Goal: Information Seeking & Learning: Learn about a topic

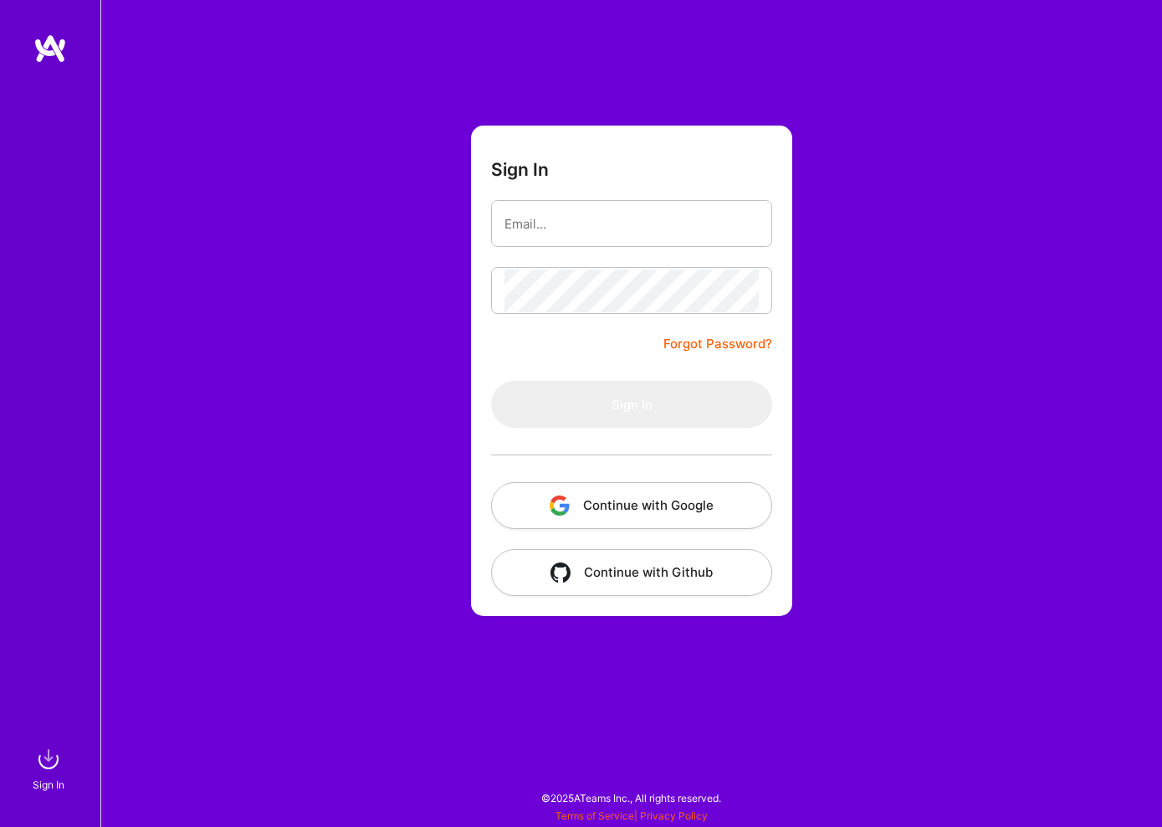
click at [706, 510] on button "Continue with Google" at bounding box center [631, 505] width 281 height 47
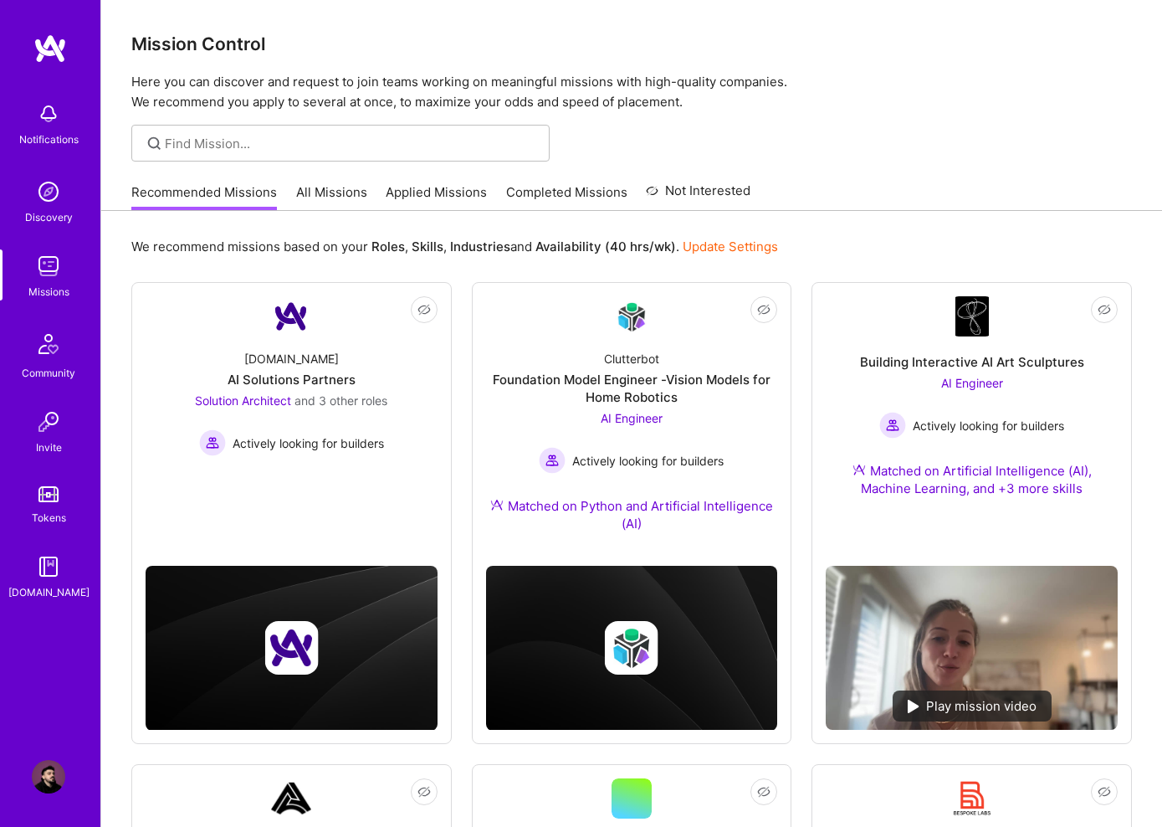
click at [998, 126] on div "Mission Control Here you can discover and request to join teams working on mean…" at bounding box center [631, 615] width 1061 height 1231
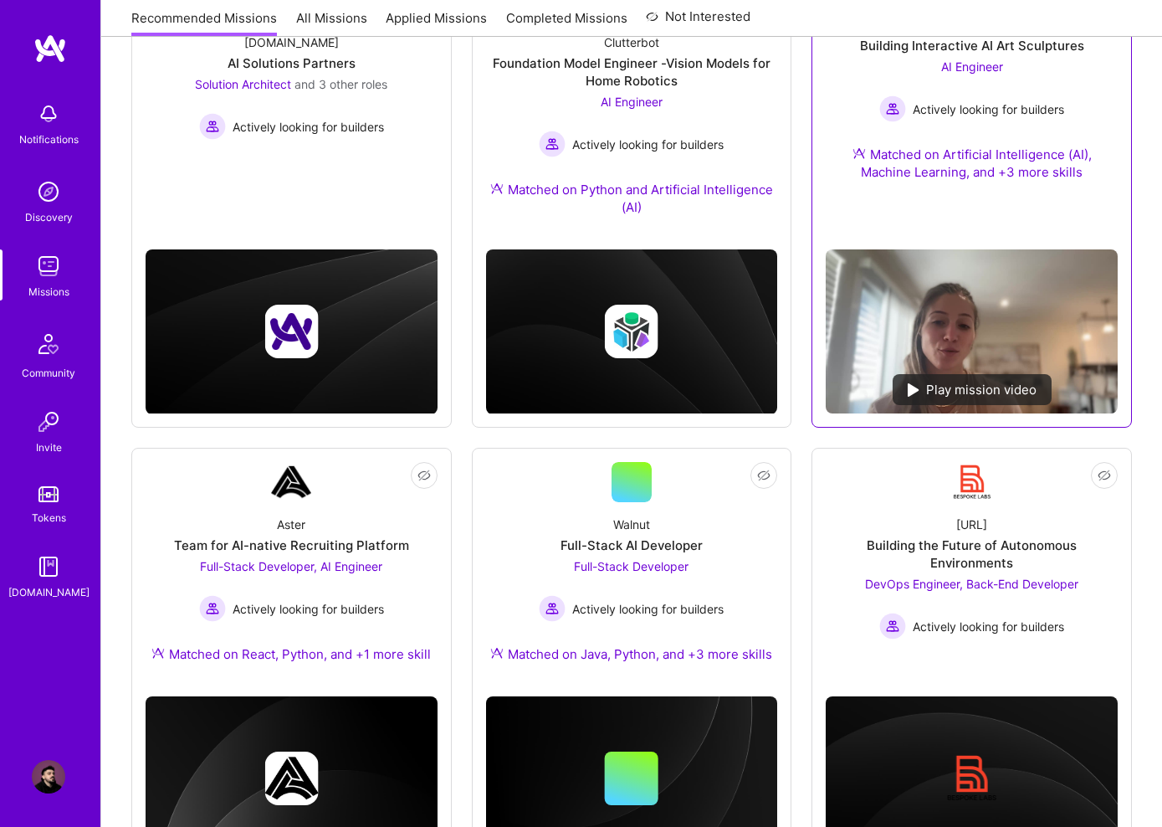
scroll to position [404, 0]
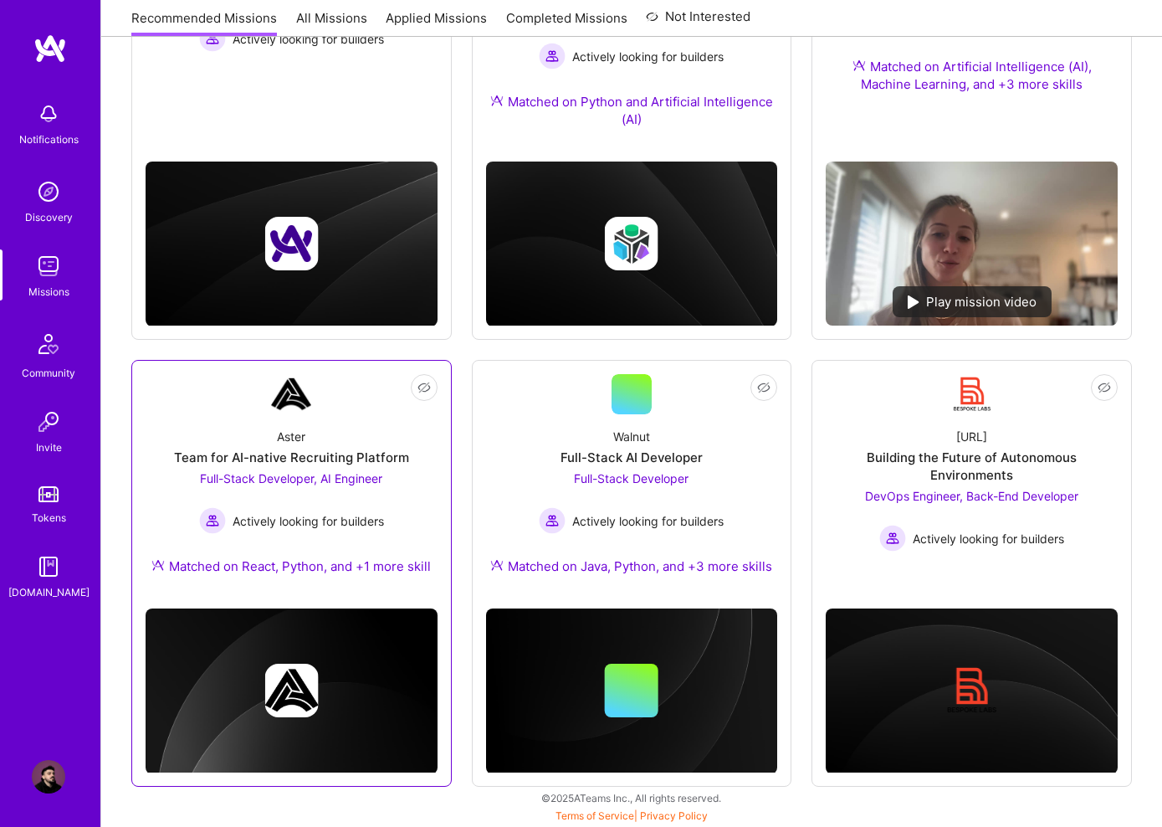
click at [338, 367] on div "Not Interested Aster Team for AI-native Recruiting Platform Full-Stack Develope…" at bounding box center [291, 573] width 320 height 427
click at [332, 419] on div "Aster Team for AI-native Recruiting Platform Full-Stack Developer, AI Engineer …" at bounding box center [292, 504] width 292 height 181
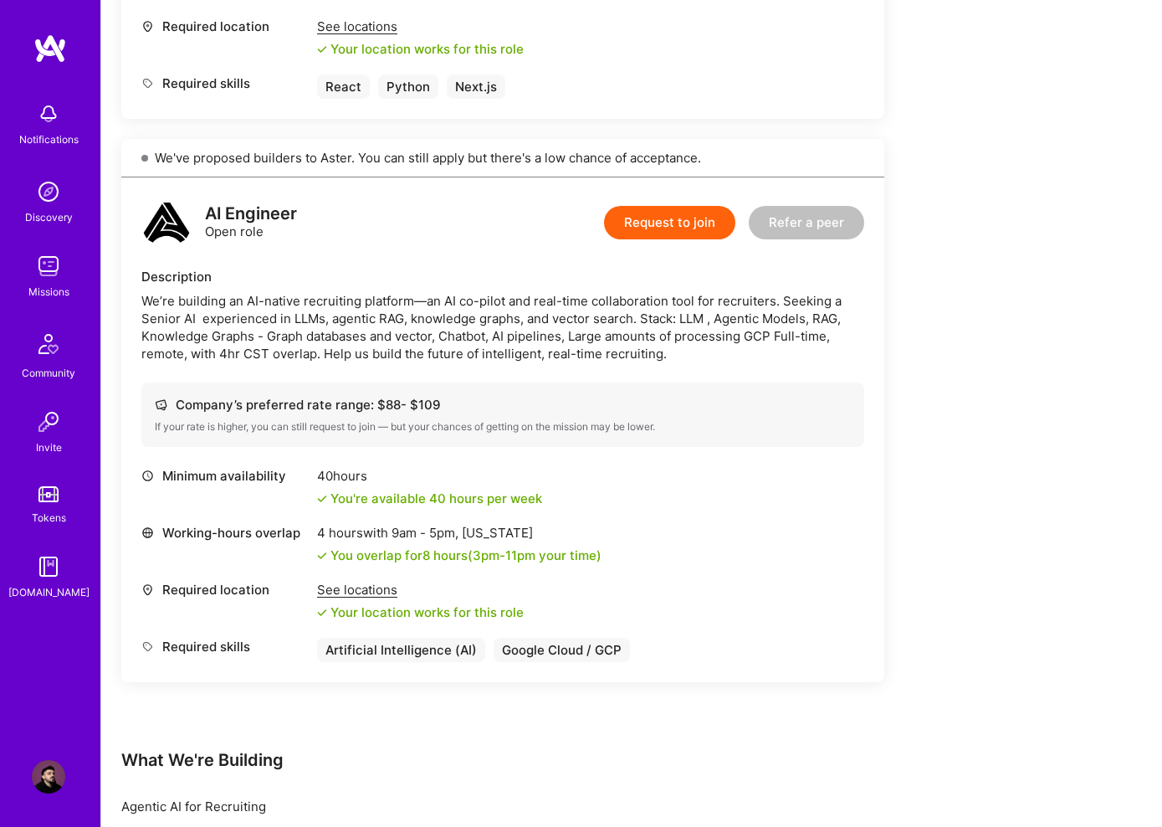
scroll to position [864, 0]
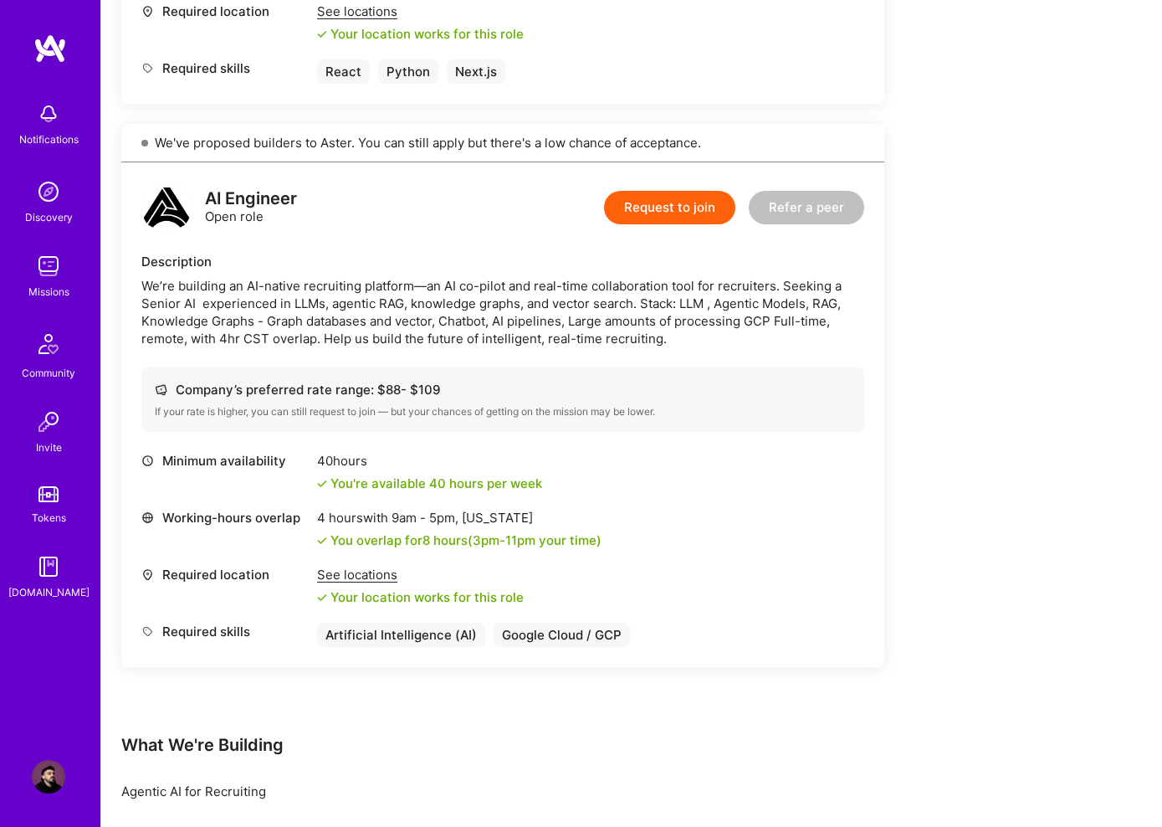
click at [612, 301] on div "We’re building an AI-native recruiting platform—an AI co-pilot and real-time co…" at bounding box center [502, 312] width 723 height 70
click at [291, 325] on div "We’re building an AI-native recruiting platform—an AI co-pilot and real-time co…" at bounding box center [502, 312] width 723 height 70
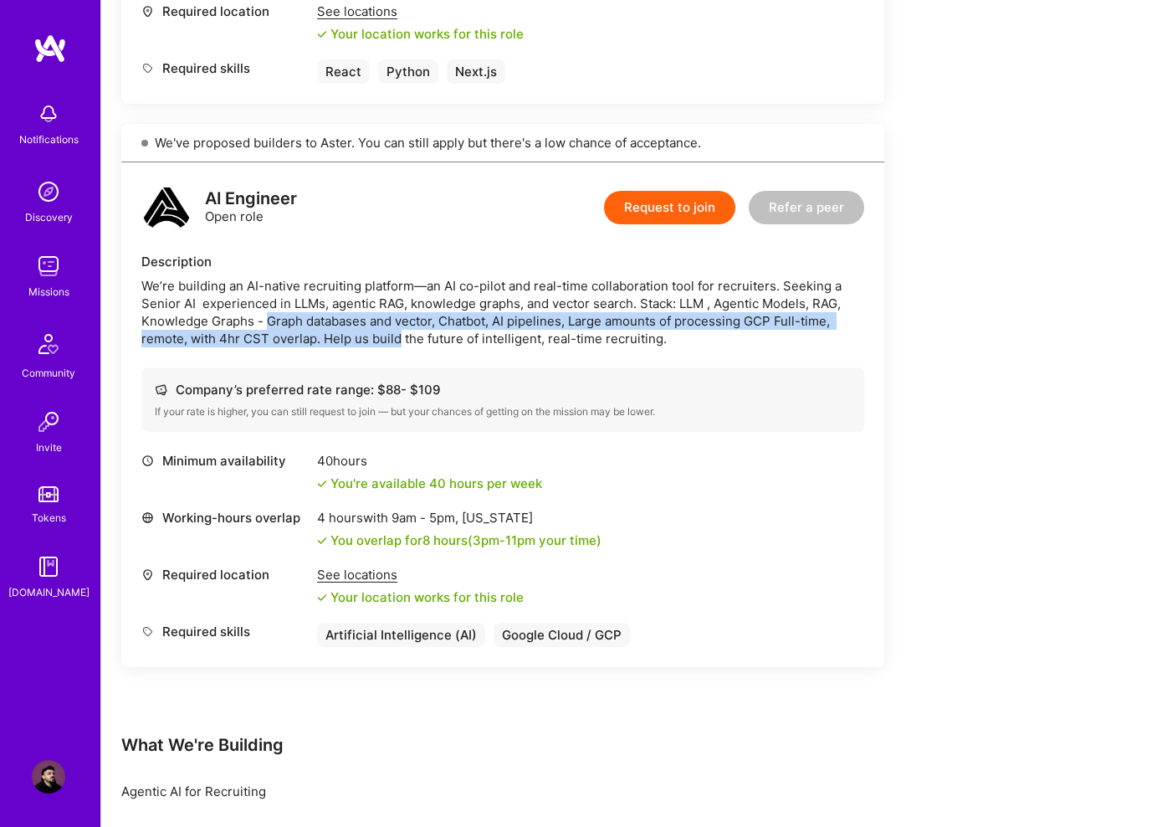
drag, startPoint x: 303, startPoint y: 324, endPoint x: 371, endPoint y: 336, distance: 68.9
click at [371, 336] on div "We’re building an AI-native recruiting platform—an AI co-pilot and real-time co…" at bounding box center [502, 312] width 723 height 70
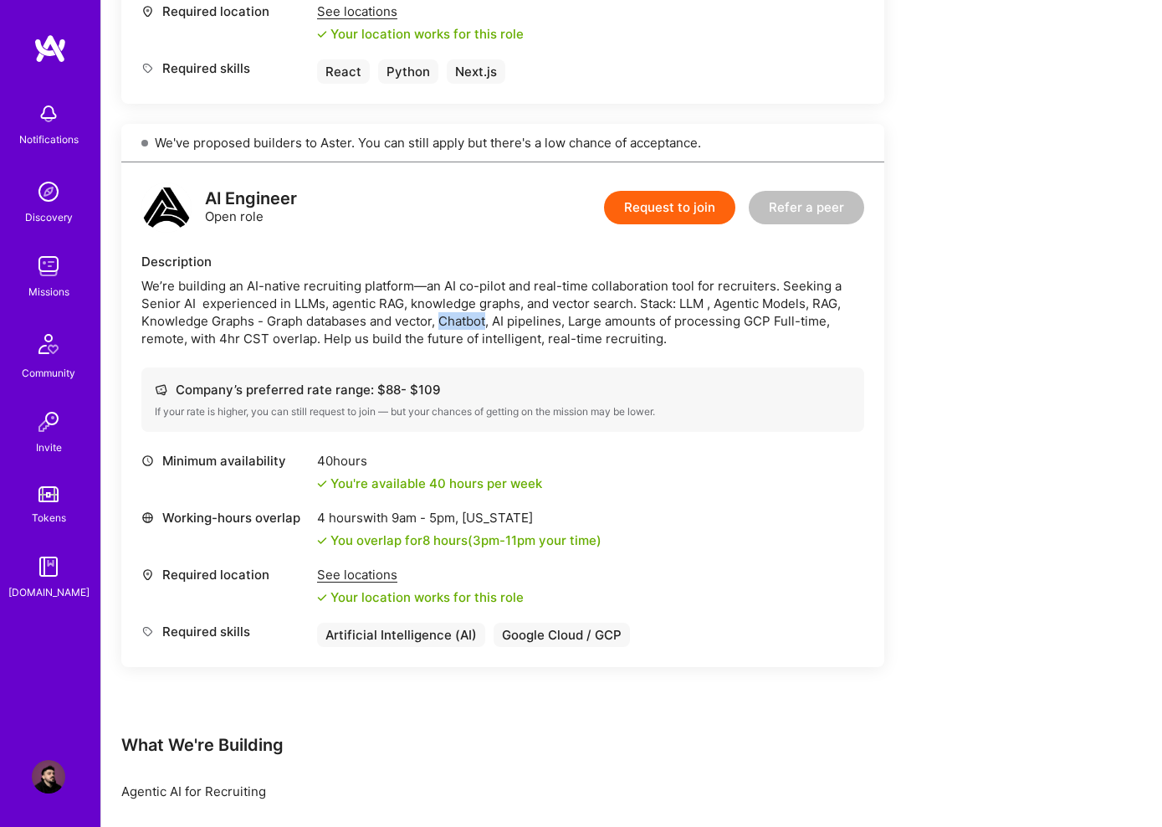
click at [444, 329] on div "We’re building an AI-native recruiting platform—an AI co-pilot and real-time co…" at bounding box center [502, 312] width 723 height 70
click at [806, 340] on div "We’re building an AI-native recruiting platform—an AI co-pilot and real-time co…" at bounding box center [502, 312] width 723 height 70
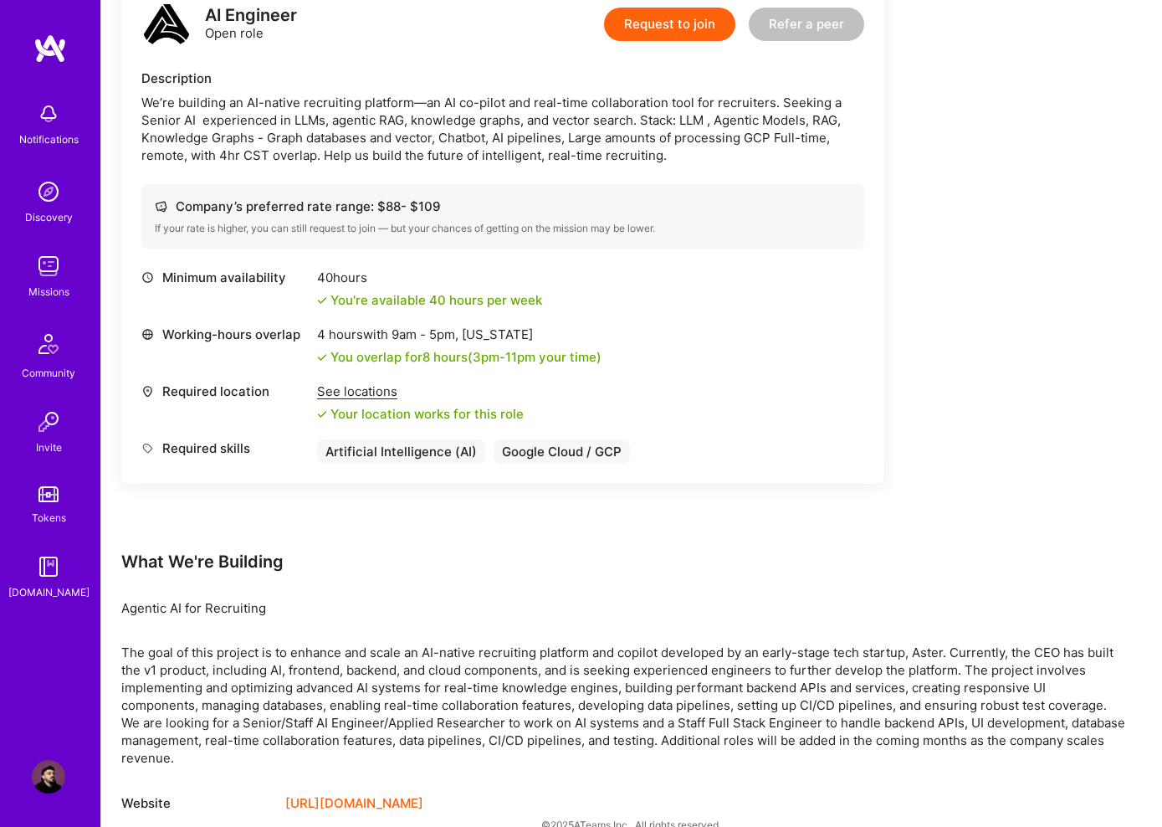
scroll to position [1057, 0]
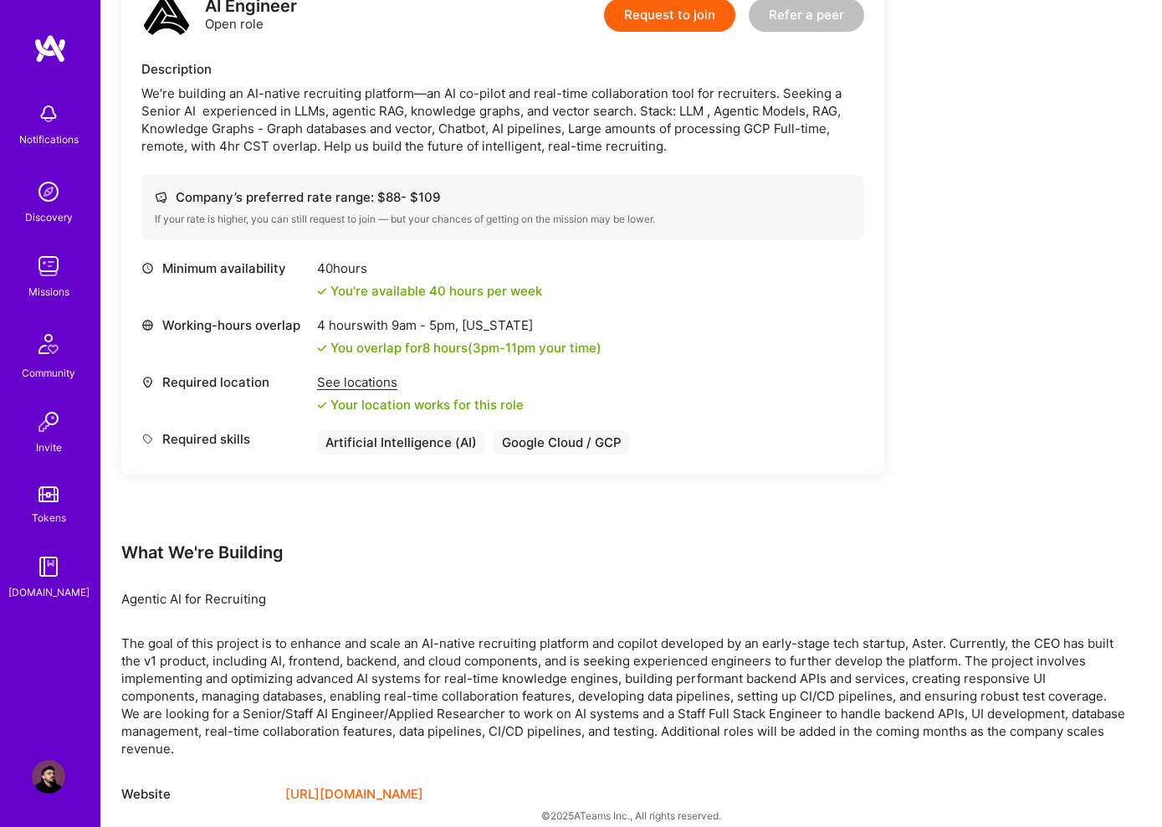
click at [361, 784] on link "[URL][DOMAIN_NAME]" at bounding box center [354, 794] width 138 height 20
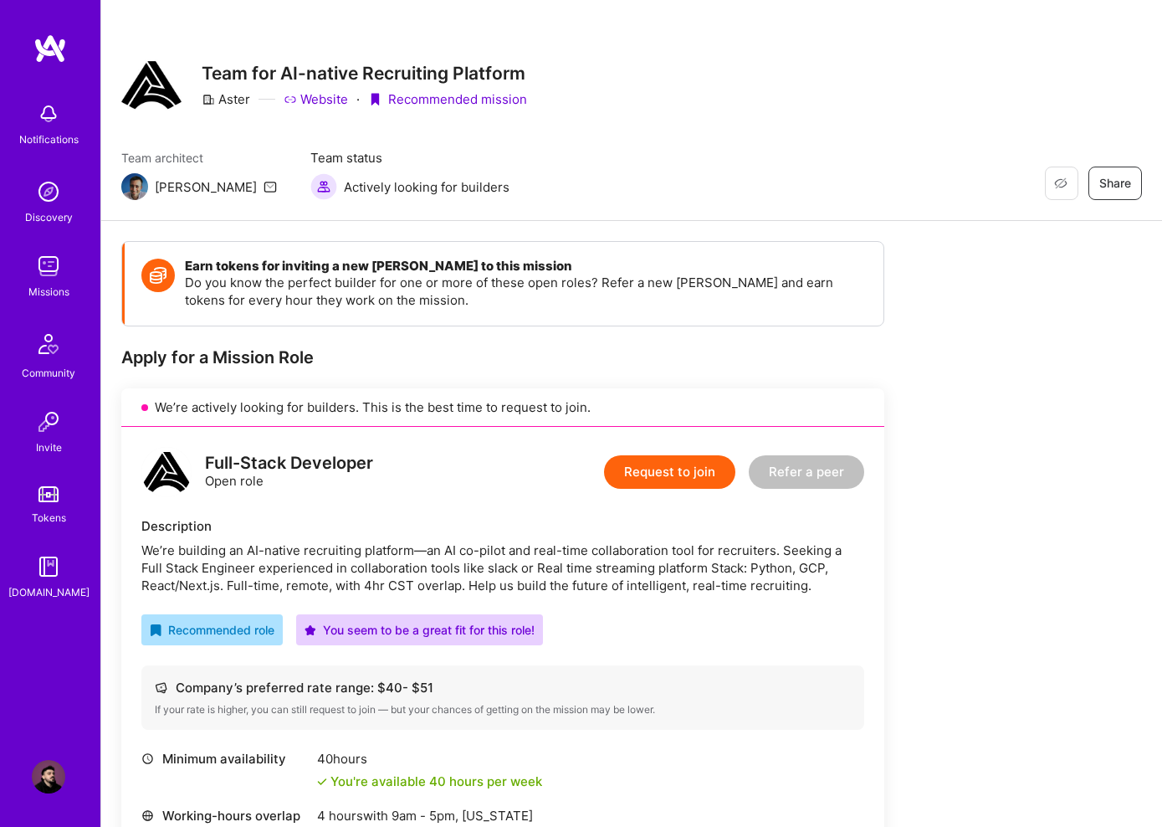
scroll to position [0, 0]
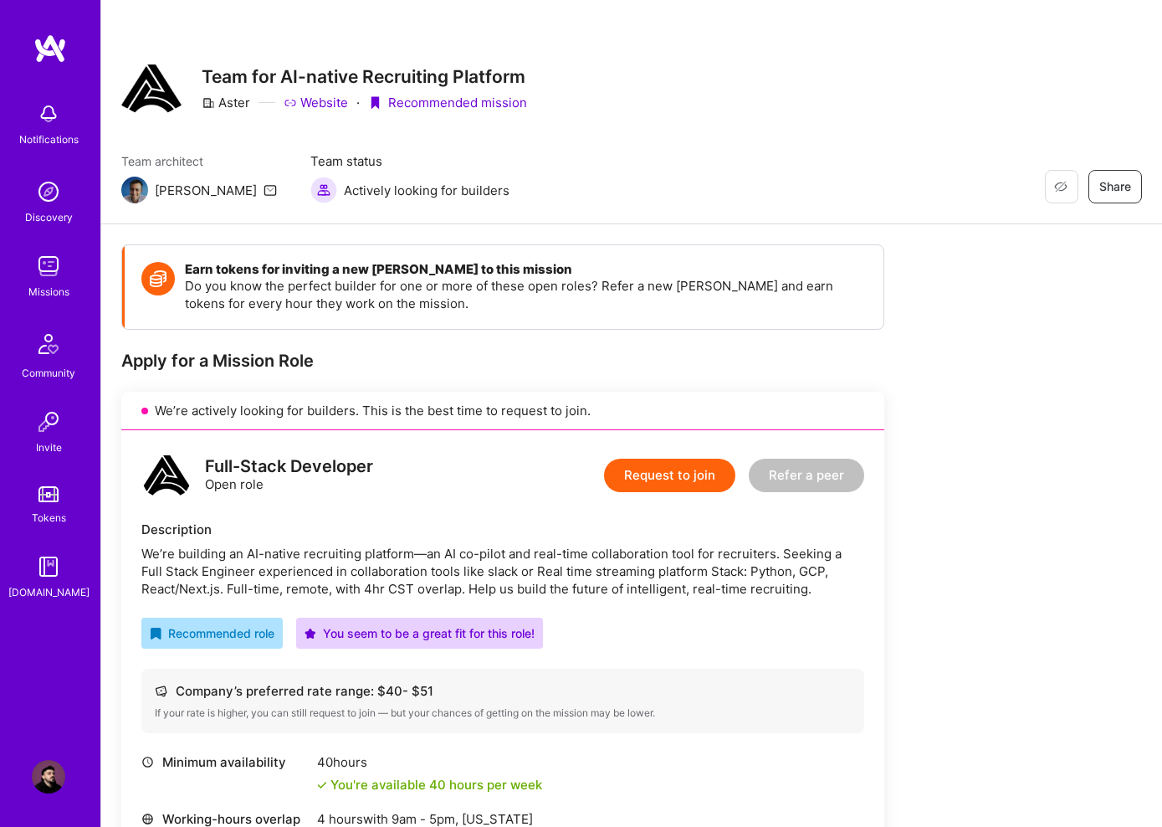
click at [826, 323] on div "Earn tokens for inviting a new [PERSON_NAME] to this mission Do you know the pe…" at bounding box center [504, 287] width 759 height 84
